Goal: Information Seeking & Learning: Check status

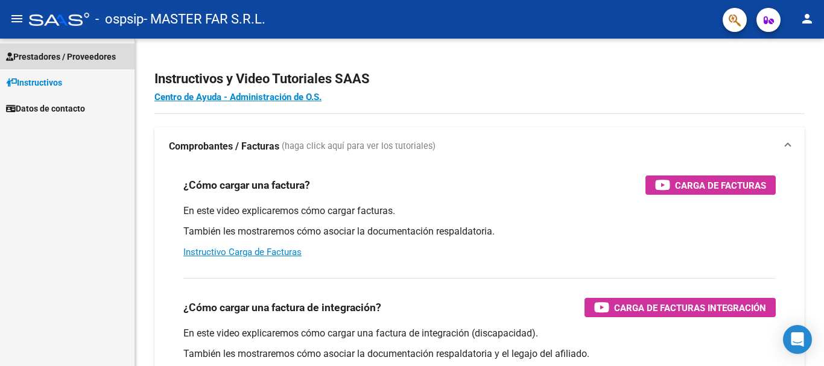
click at [87, 59] on span "Prestadores / Proveedores" at bounding box center [61, 56] width 110 height 13
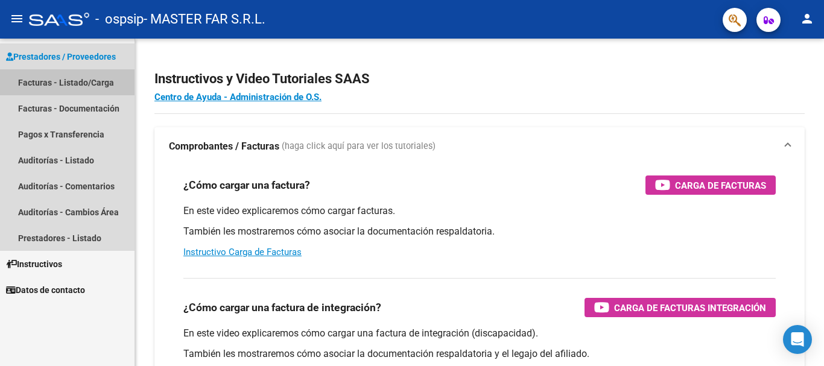
click at [85, 83] on link "Facturas - Listado/Carga" at bounding box center [67, 82] width 134 height 26
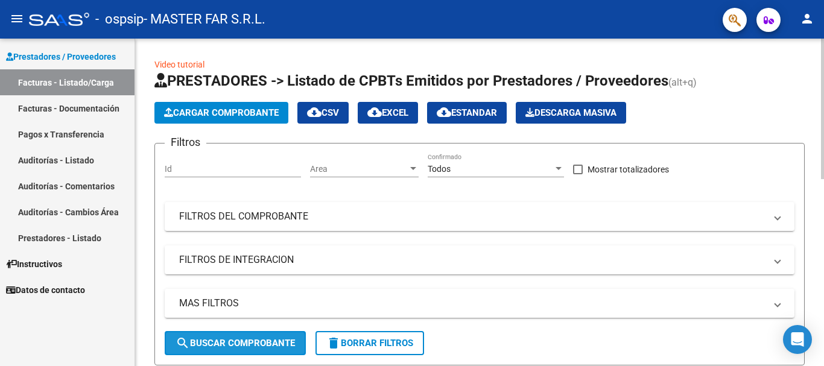
click at [225, 343] on span "search Buscar Comprobante" at bounding box center [234, 343] width 119 height 11
click at [269, 337] on button "search Buscar Comprobante" at bounding box center [235, 343] width 141 height 24
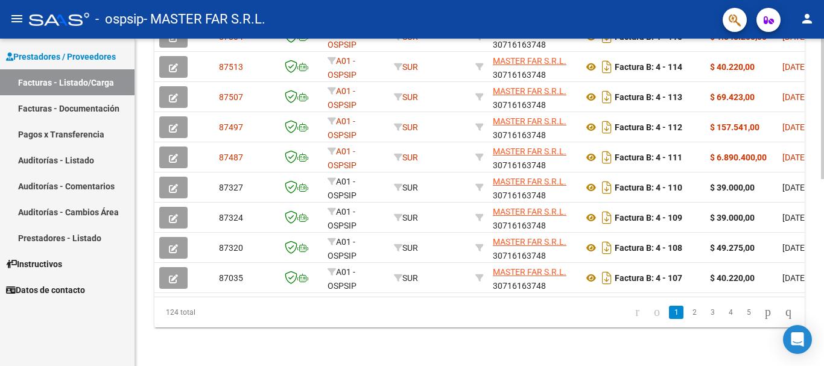
scroll to position [437, 0]
click at [705, 315] on link "3" at bounding box center [712, 312] width 14 height 13
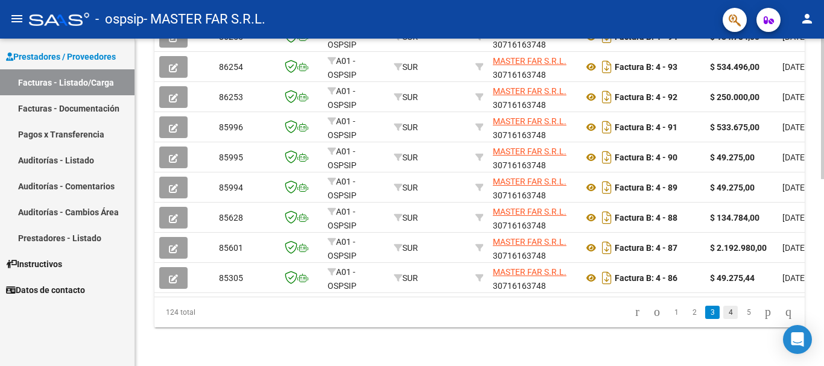
click at [723, 311] on link "4" at bounding box center [730, 312] width 14 height 13
click at [741, 315] on link "6" at bounding box center [748, 312] width 14 height 13
click at [763, 314] on icon "go to next page" at bounding box center [768, 312] width 10 height 14
click at [741, 312] on link "9" at bounding box center [748, 312] width 14 height 13
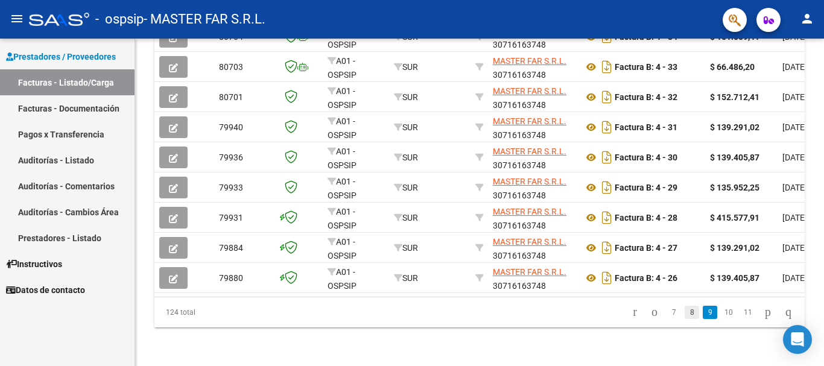
click at [684, 312] on link "8" at bounding box center [691, 312] width 14 height 13
click at [686, 315] on link "7" at bounding box center [693, 312] width 14 height 13
